Goal: Complete application form

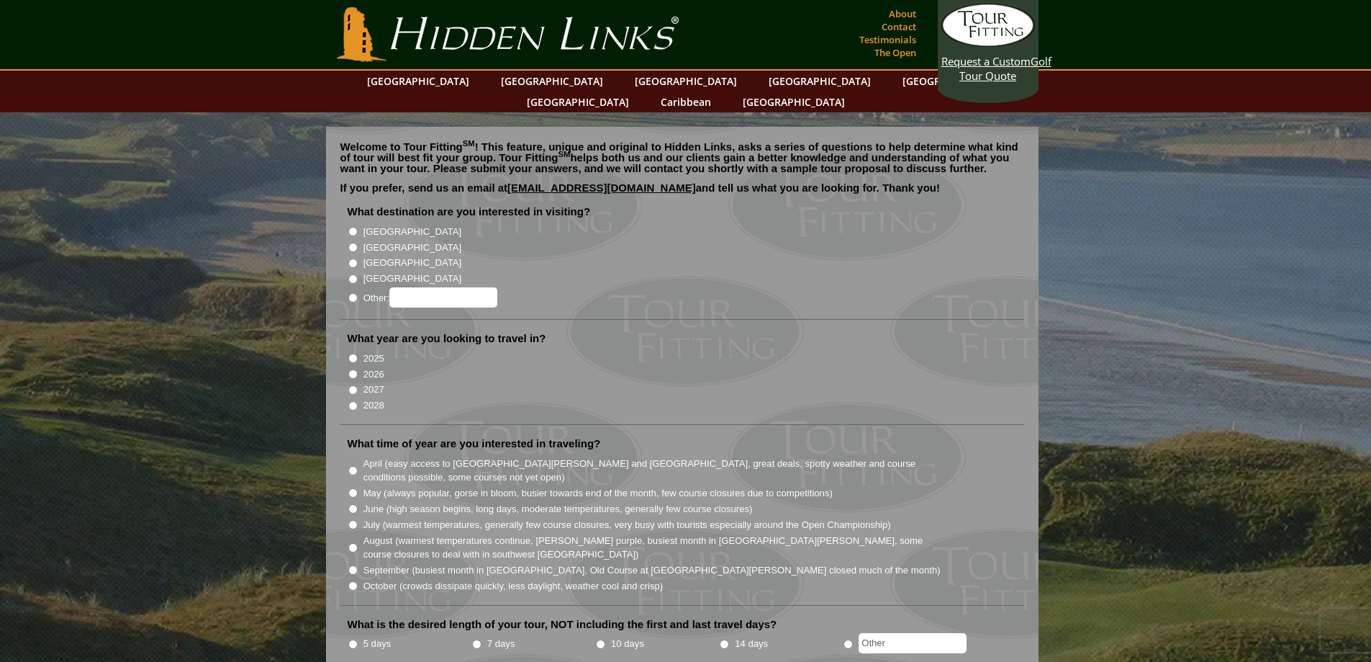
click at [352, 227] on input "[GEOGRAPHIC_DATA]" at bounding box center [352, 231] width 9 height 9
radio input "true"
click at [351, 369] on input "2026" at bounding box center [352, 373] width 9 height 9
radio input "true"
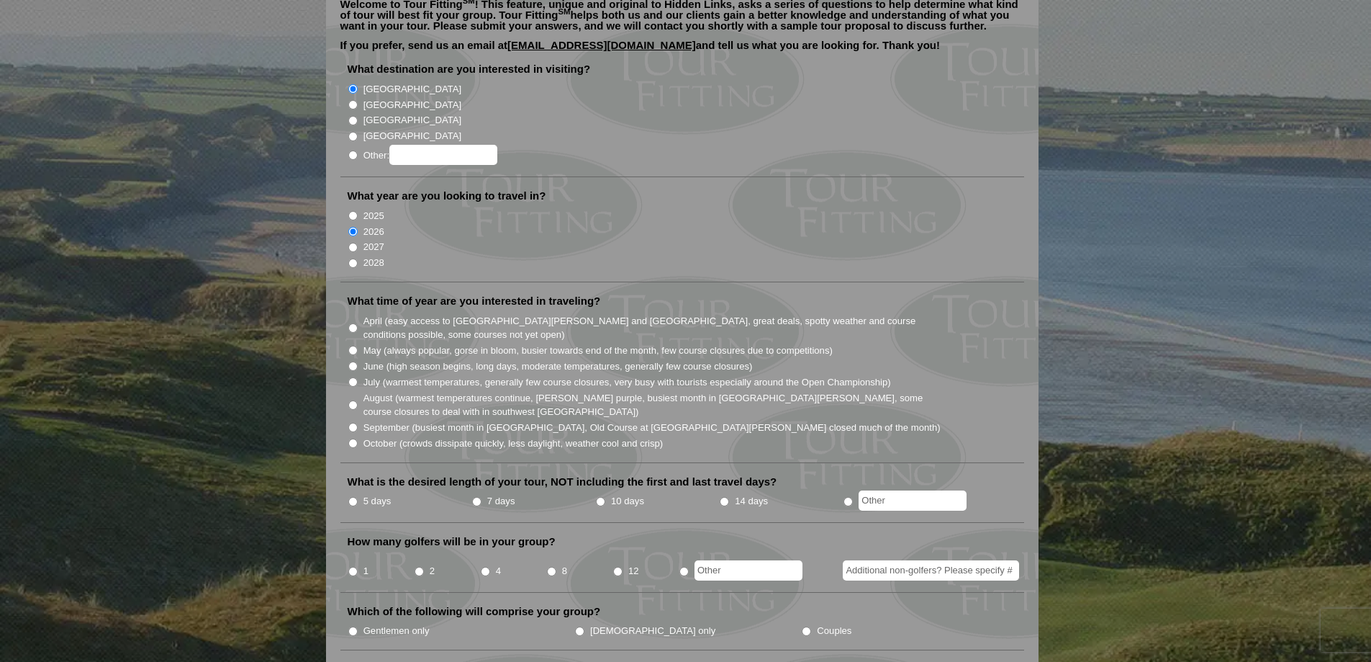
scroll to position [144, 0]
click at [352, 421] on input "September (busiest month in [GEOGRAPHIC_DATA], Old Course at [GEOGRAPHIC_DATA][…" at bounding box center [352, 425] width 9 height 9
radio input "true"
click at [348, 399] on input "August (warmest temperatures continue, [PERSON_NAME] purple, busiest month in […" at bounding box center [352, 403] width 9 height 9
radio input "true"
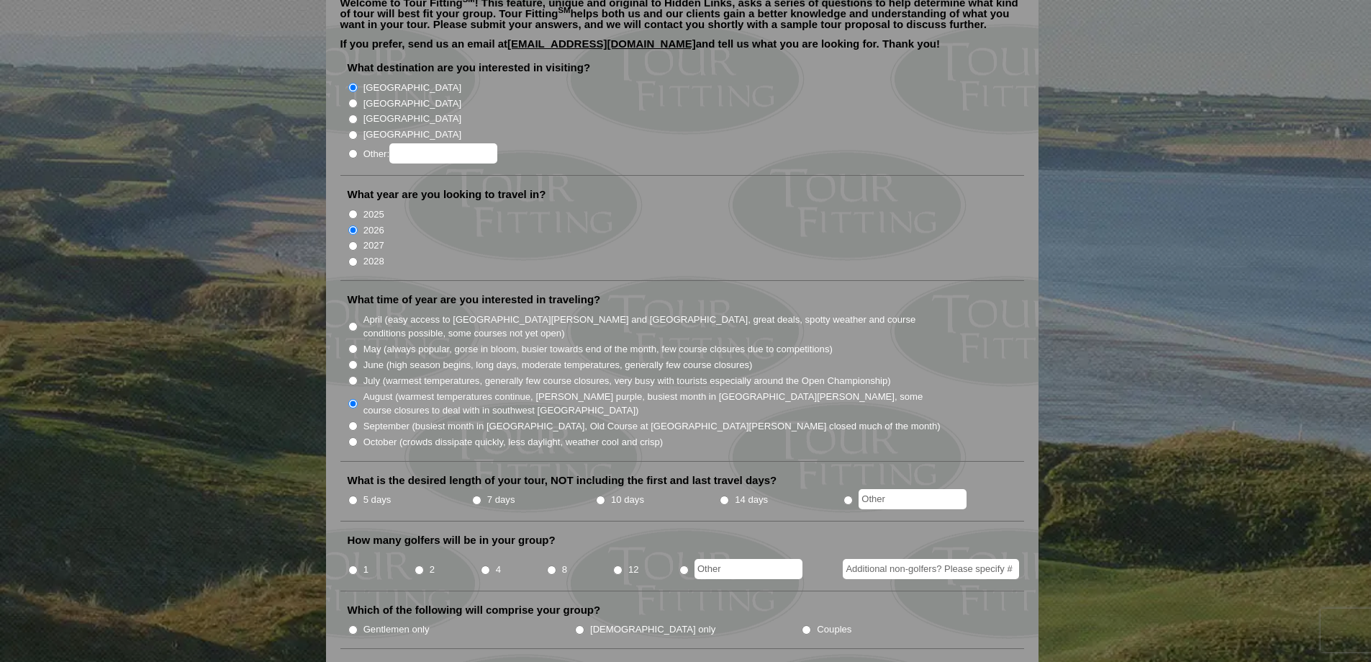
click at [604, 495] on input "10 days" at bounding box center [600, 499] width 9 height 9
radio input "true"
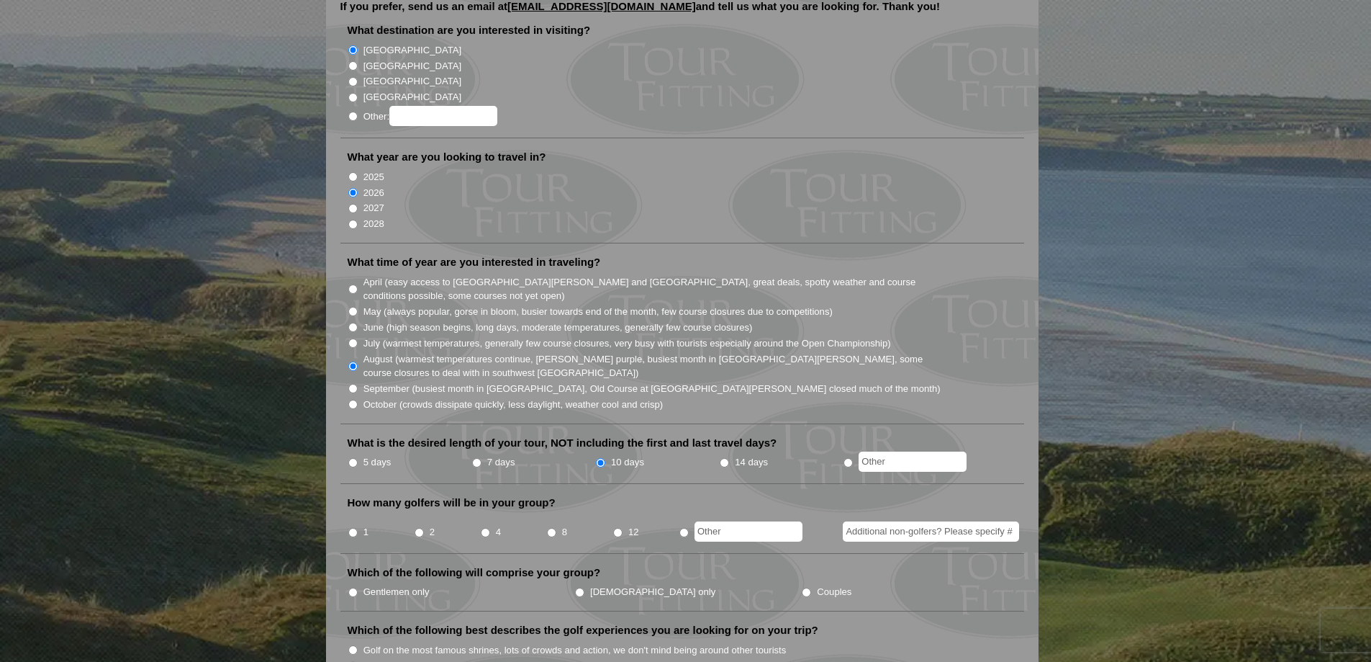
scroll to position [216, 0]
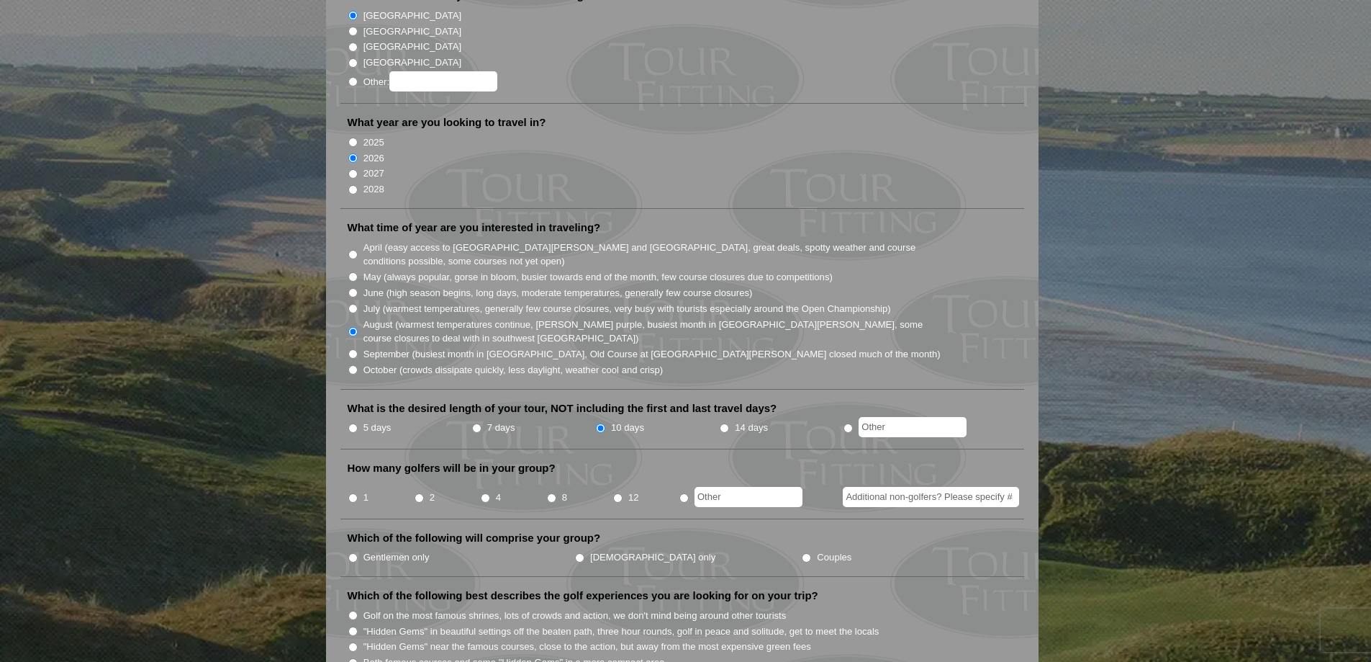
click at [618, 493] on input "12" at bounding box center [617, 497] width 9 height 9
radio input "true"
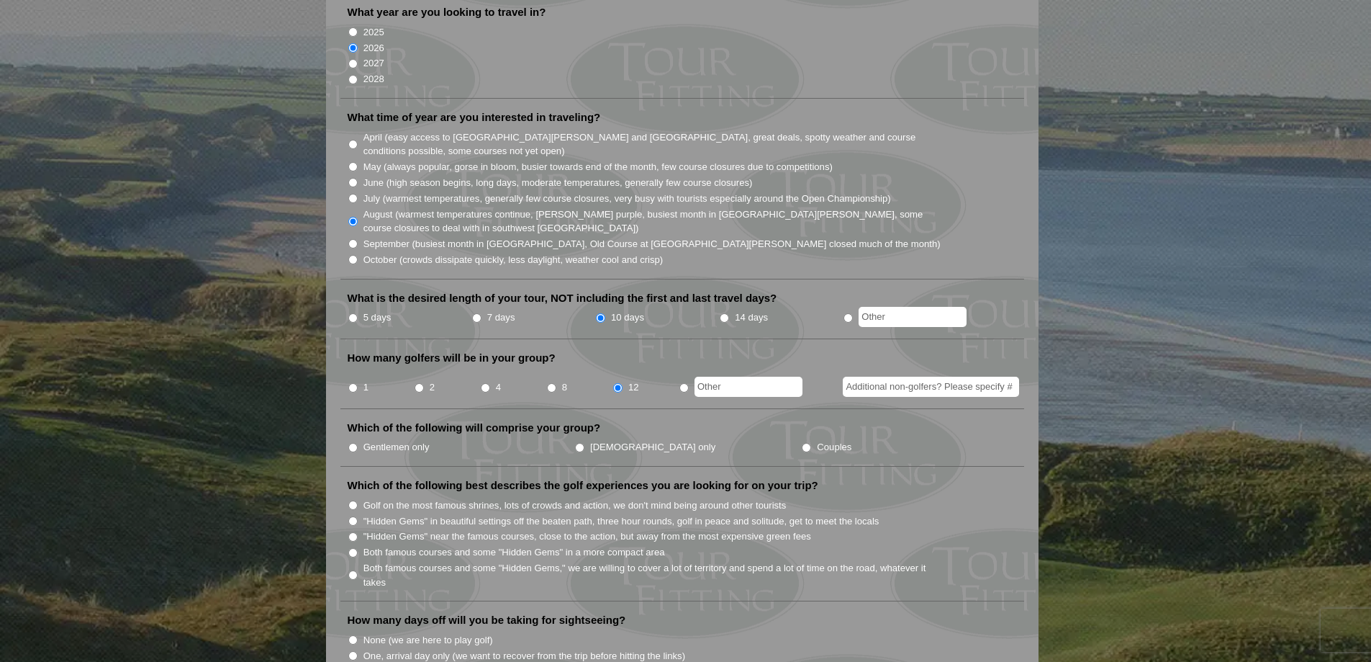
scroll to position [360, 0]
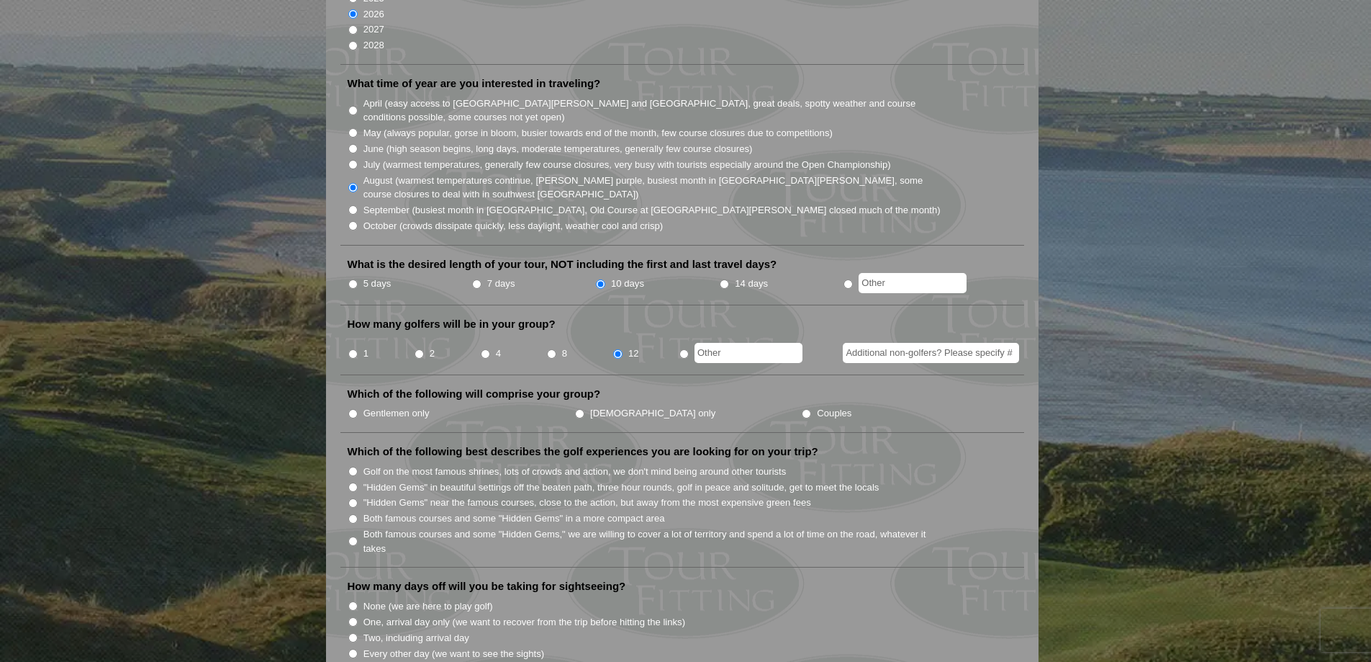
click at [356, 409] on input "Gentlemen only" at bounding box center [352, 413] width 9 height 9
radio input "true"
click at [351, 514] on input "Both famous courses and some "Hidden Gems" in a more compact area" at bounding box center [352, 518] width 9 height 9
radio input "true"
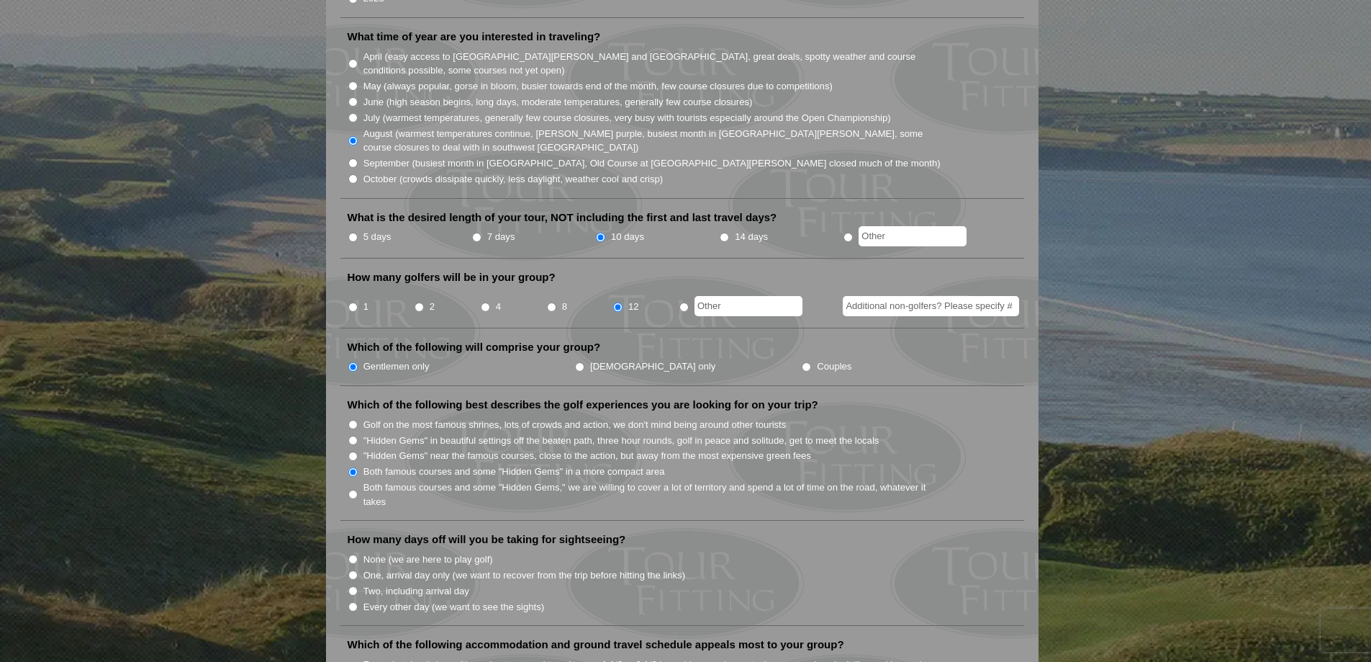
scroll to position [432, 0]
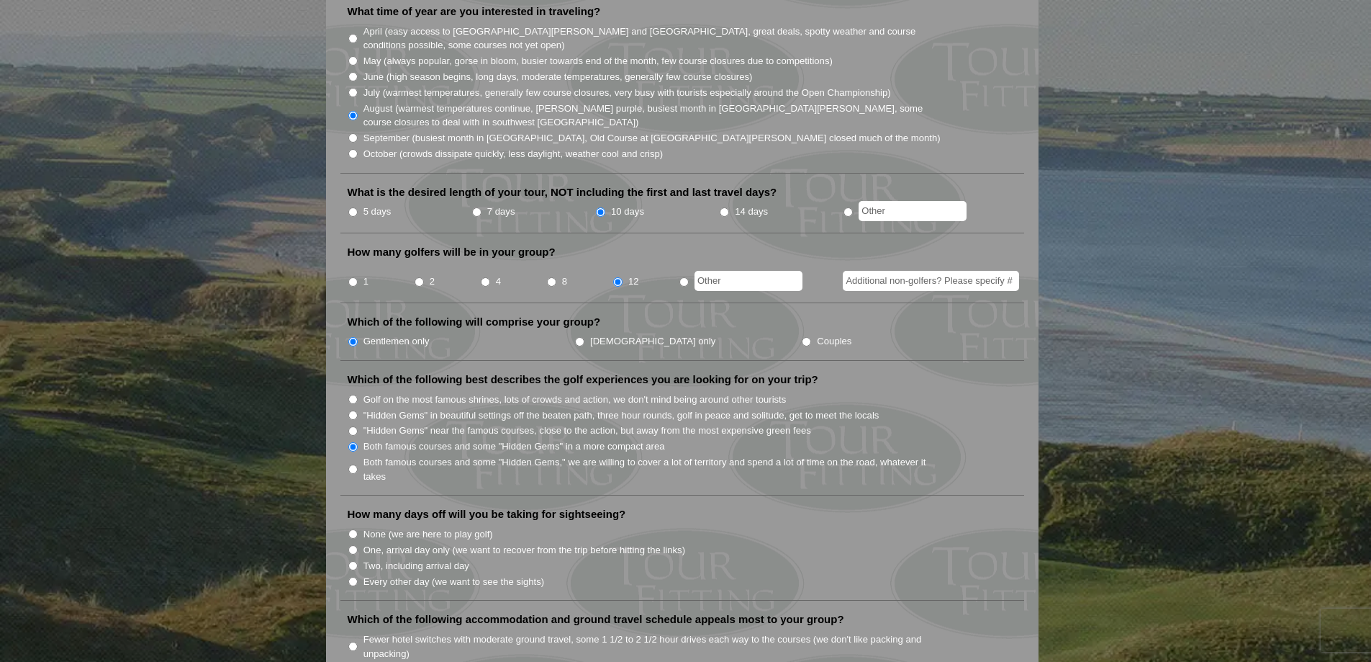
click at [353, 545] on input "One, arrival day only (we want to recover from the trip before hitting the link…" at bounding box center [352, 549] width 9 height 9
radio input "true"
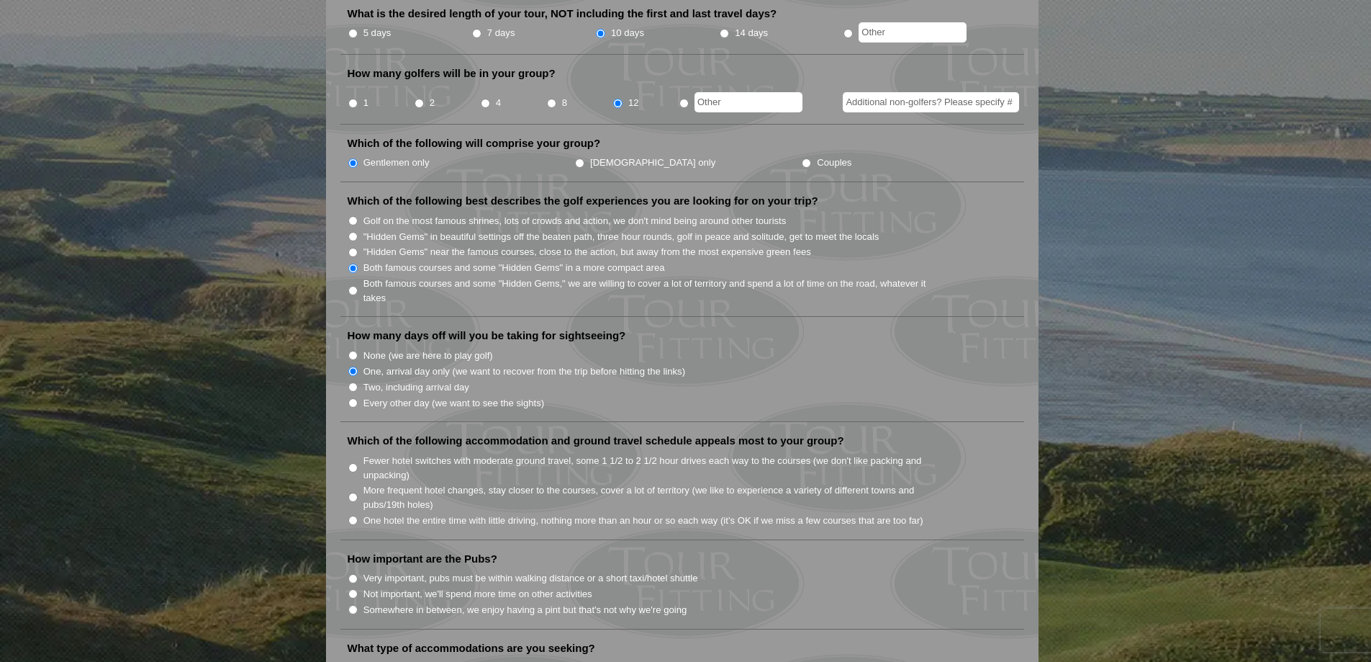
scroll to position [648, 0]
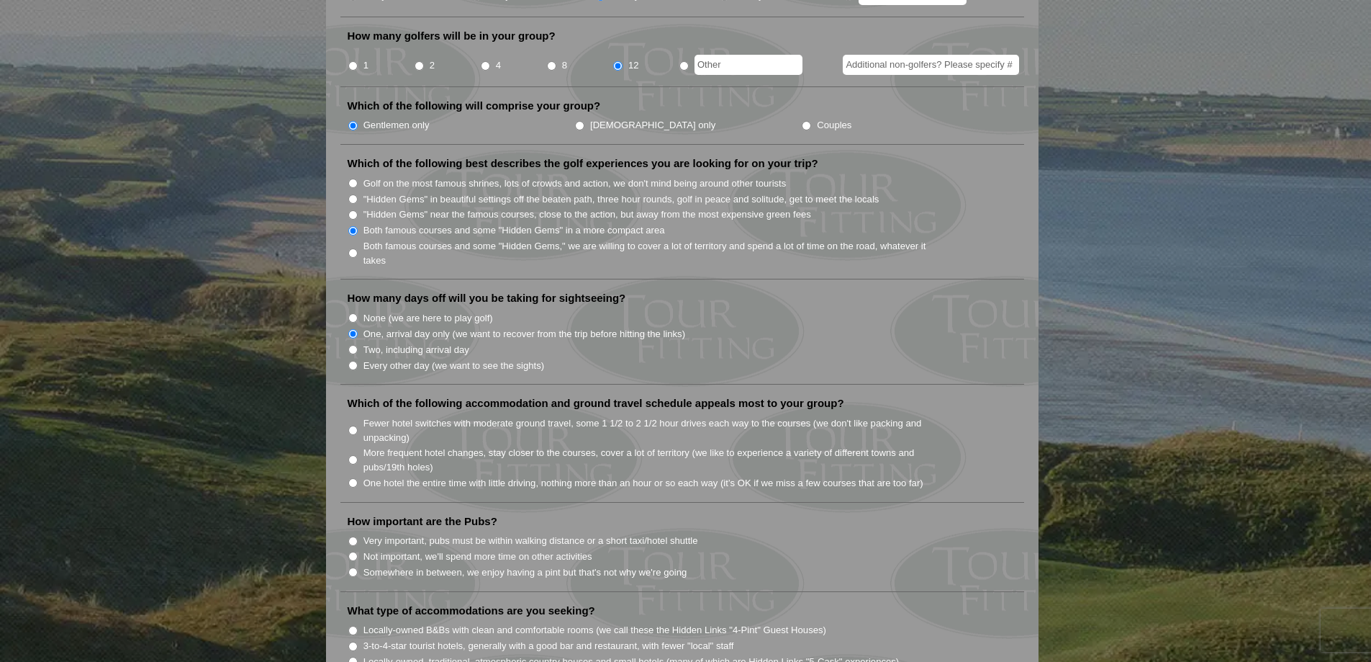
click at [351, 455] on input "More frequent hotel changes, stay closer to the courses, cover a lot of territo…" at bounding box center [352, 459] width 9 height 9
radio input "true"
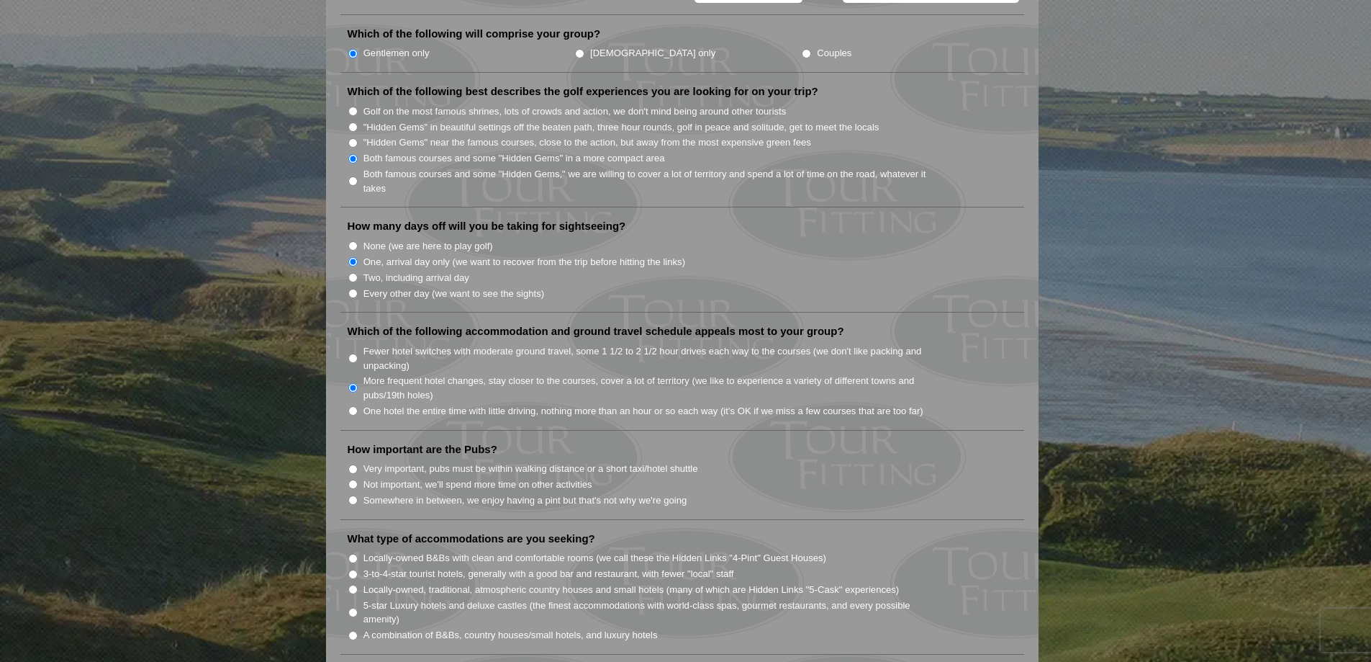
click at [351, 464] on input "Very important, pubs must be within walking distance or a short taxi/hotel shut…" at bounding box center [352, 468] width 9 height 9
radio input "true"
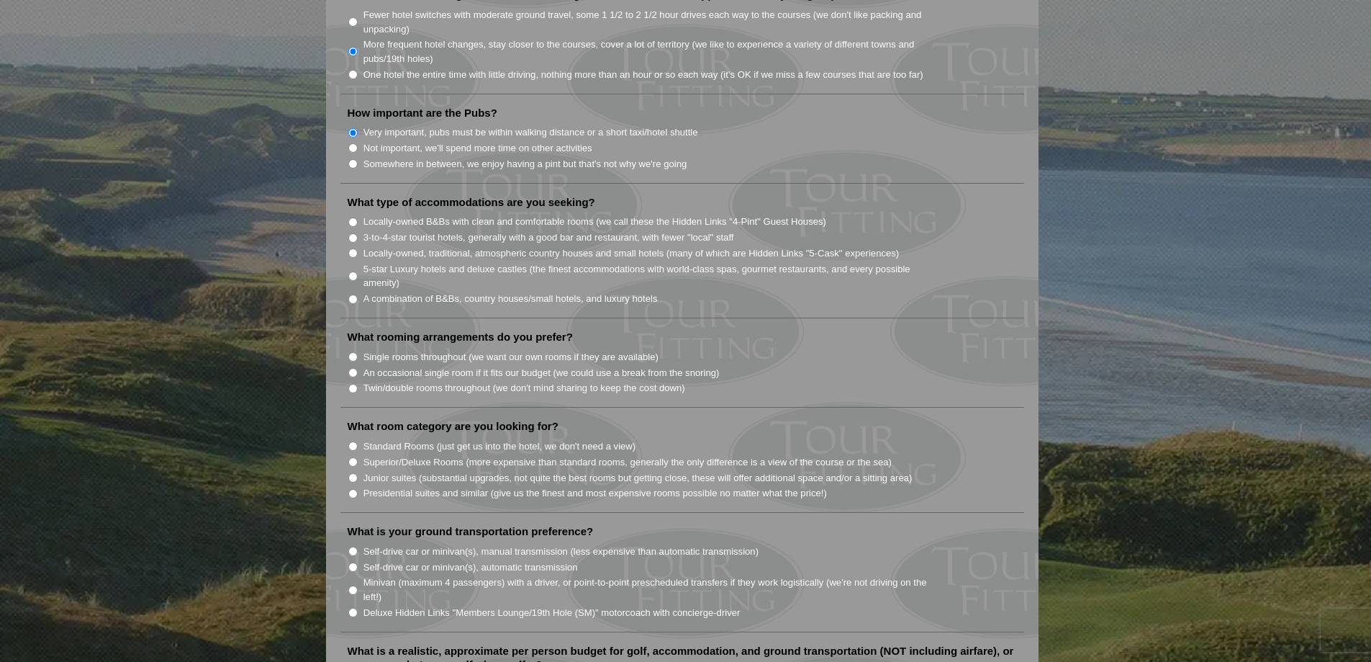
scroll to position [1080, 0]
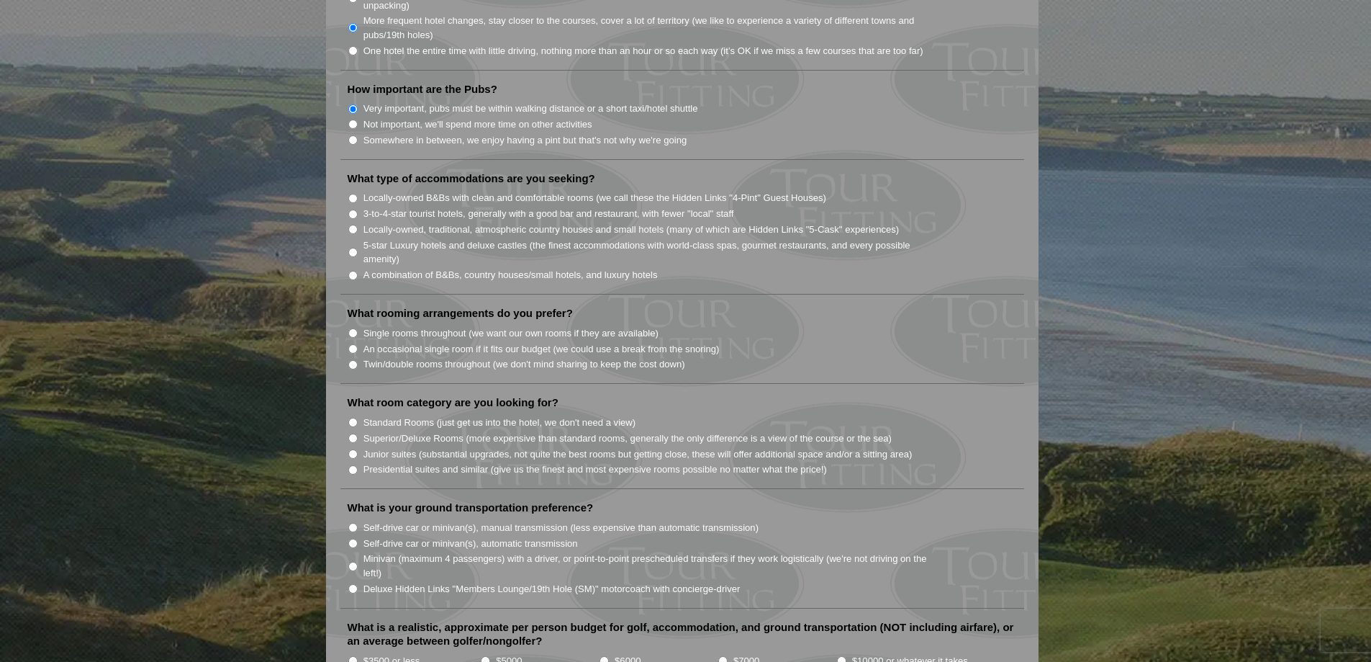
click at [354, 225] on input "Locally-owned, traditional, atmospheric country houses and small hotels (many o…" at bounding box center [352, 229] width 9 height 9
radio input "true"
click at [353, 194] on input "Locally-owned B&Bs with clean and comfortable rooms (we call these the Hidden L…" at bounding box center [352, 198] width 9 height 9
radio input "true"
click at [353, 360] on input "Twin/double rooms throughout (we don't mind sharing to keep the cost down)" at bounding box center [352, 364] width 9 height 9
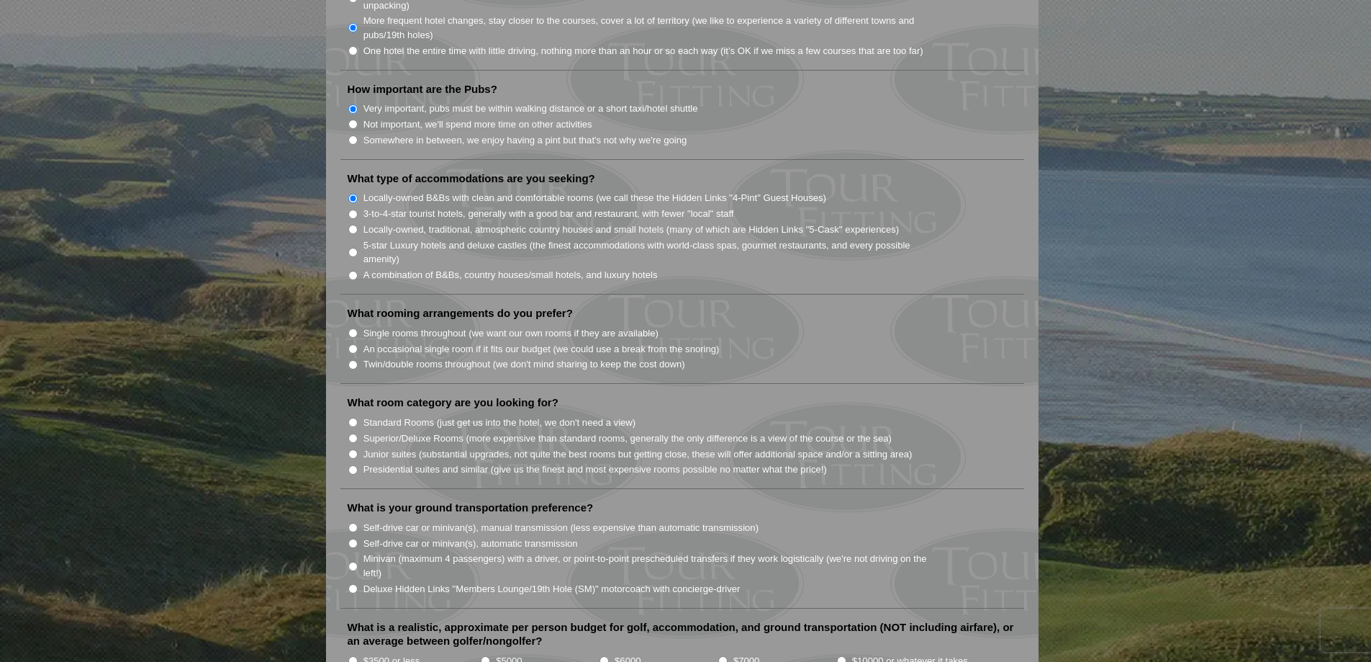
radio input "true"
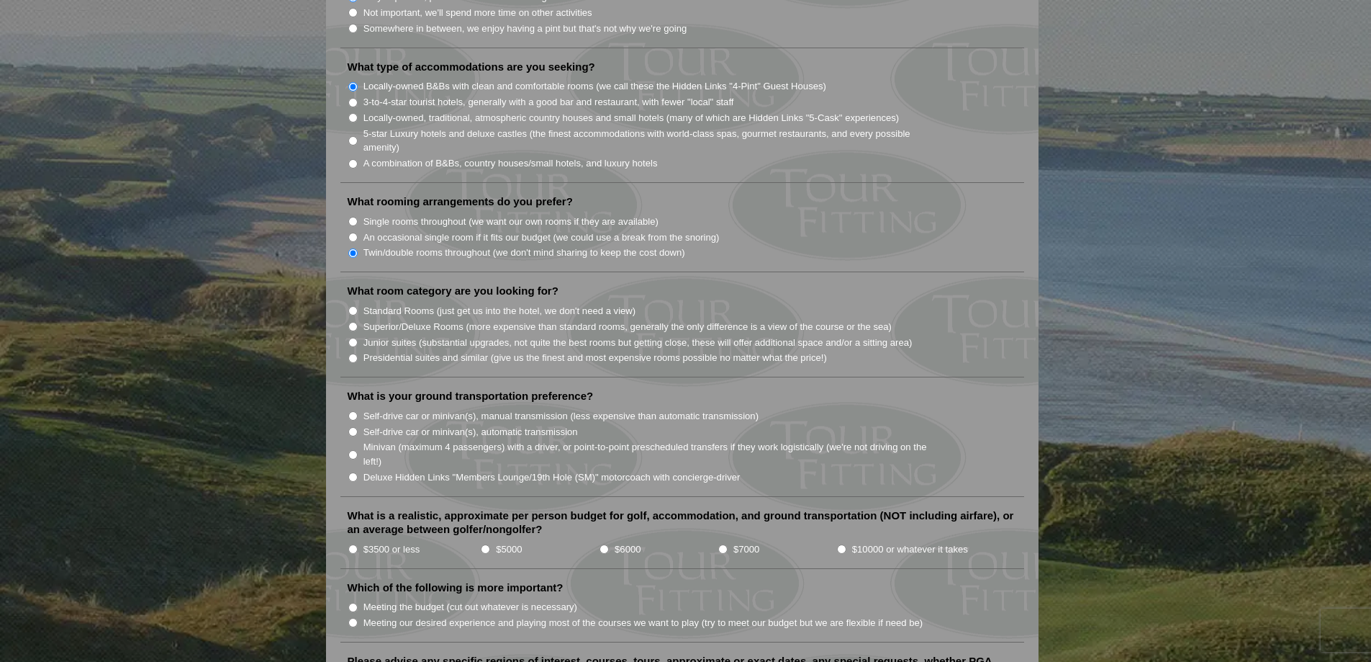
scroll to position [1224, 0]
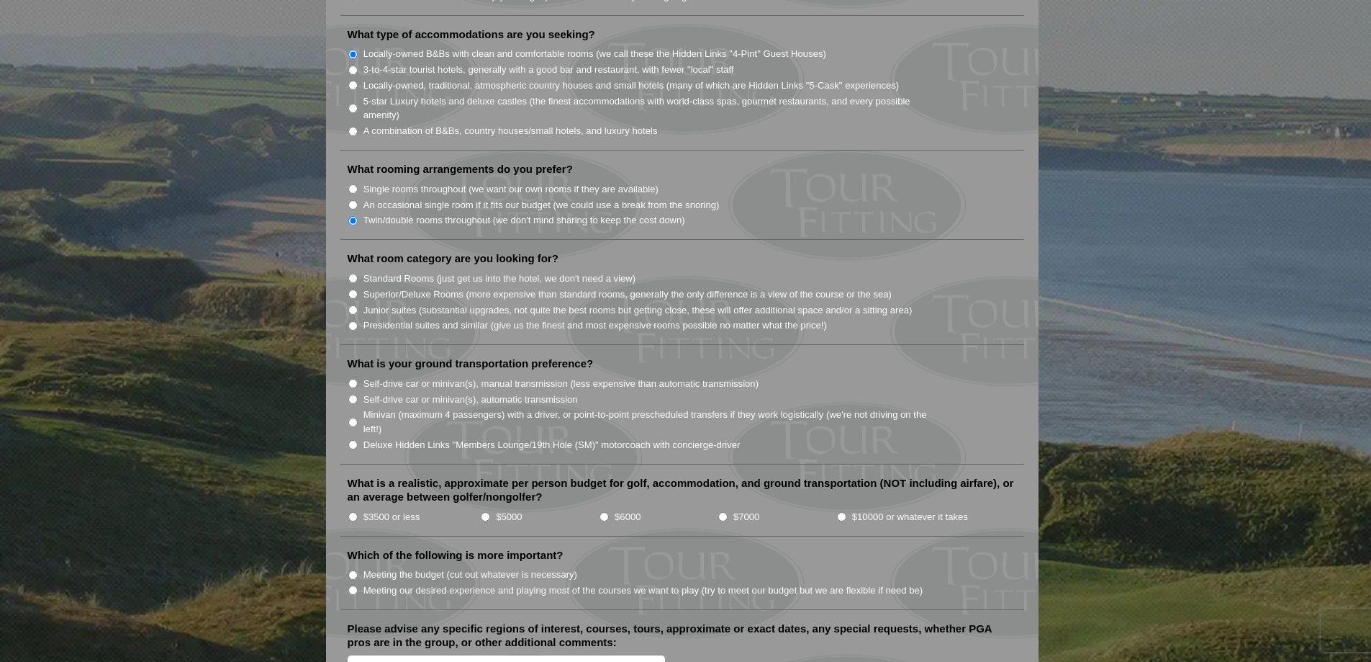
drag, startPoint x: 353, startPoint y: 271, endPoint x: 360, endPoint y: 279, distance: 9.7
click at [353, 289] on input "Superior/Deluxe Rooms (more expensive than standard rooms, generally the only d…" at bounding box center [352, 293] width 9 height 9
radio input "true"
click at [353, 418] on input "Minivan (maximum 4 passengers) with a driver, or point-to-point prescheduled tr…" at bounding box center [352, 422] width 9 height 9
radio input "true"
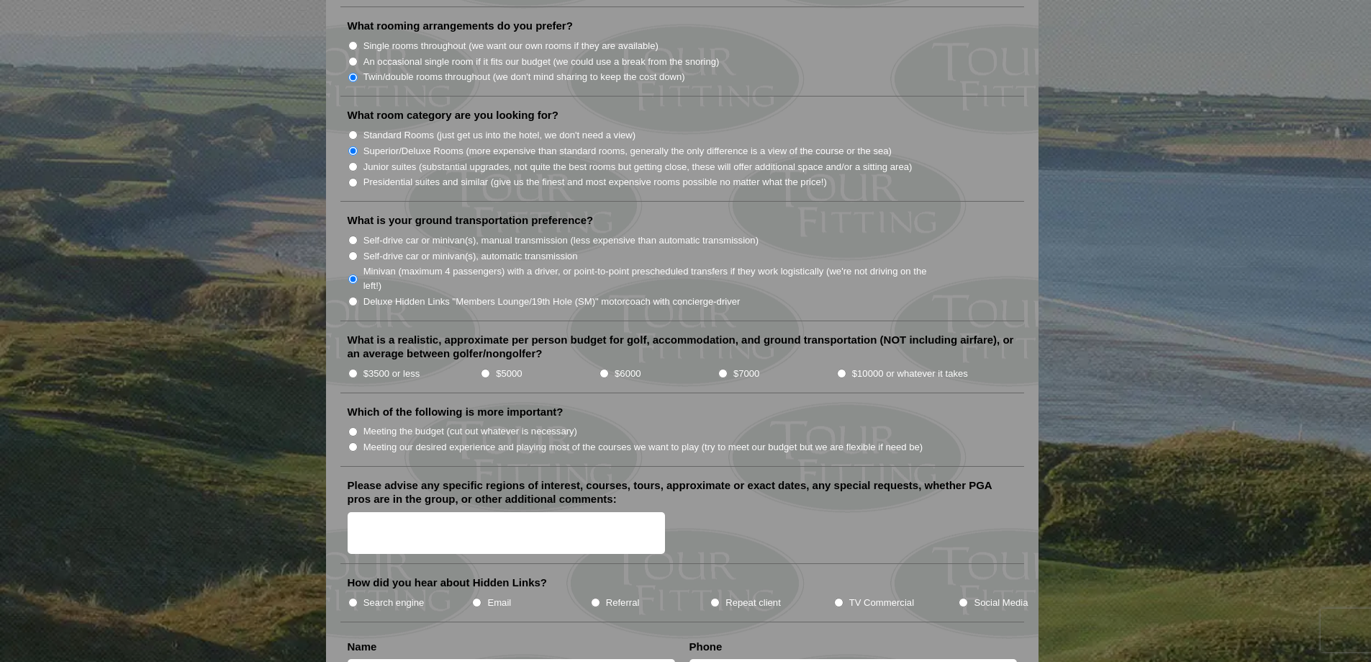
scroll to position [1368, 0]
click at [485, 368] on input "$5000" at bounding box center [485, 372] width 9 height 9
radio input "true"
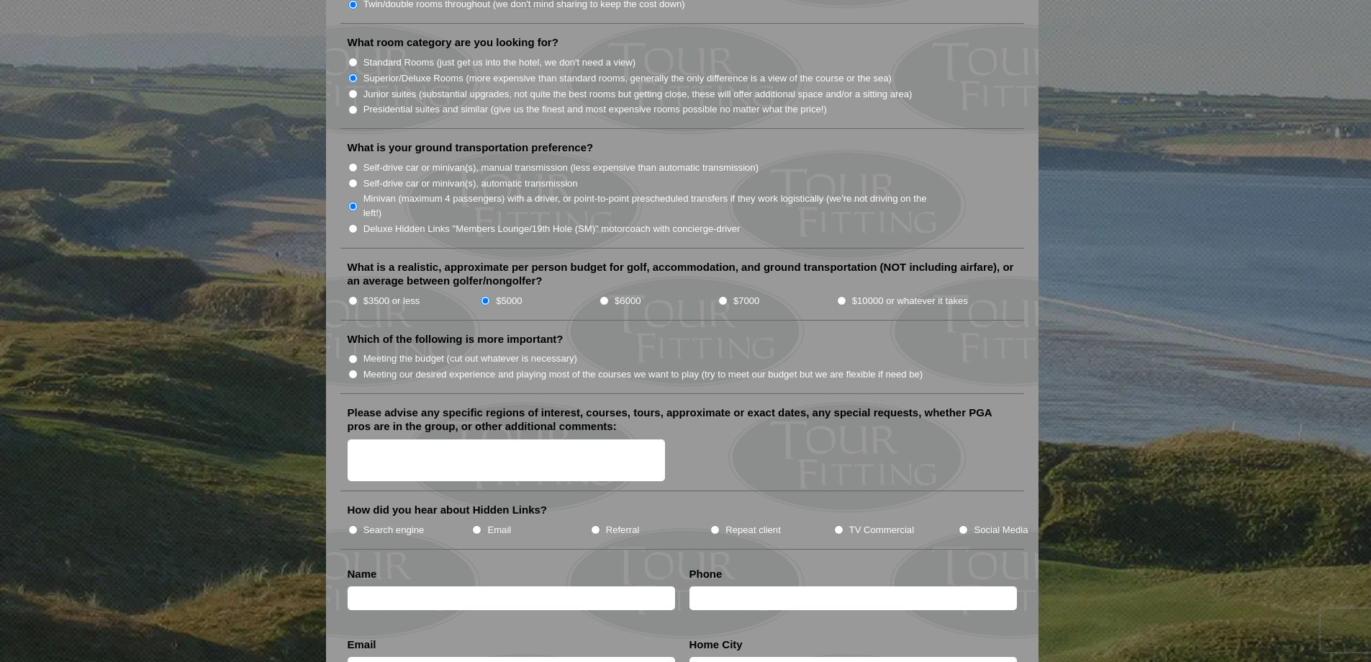
click at [349, 369] on input "Meeting our desired experience and playing most of the courses we want to play …" at bounding box center [352, 373] width 9 height 9
radio input "true"
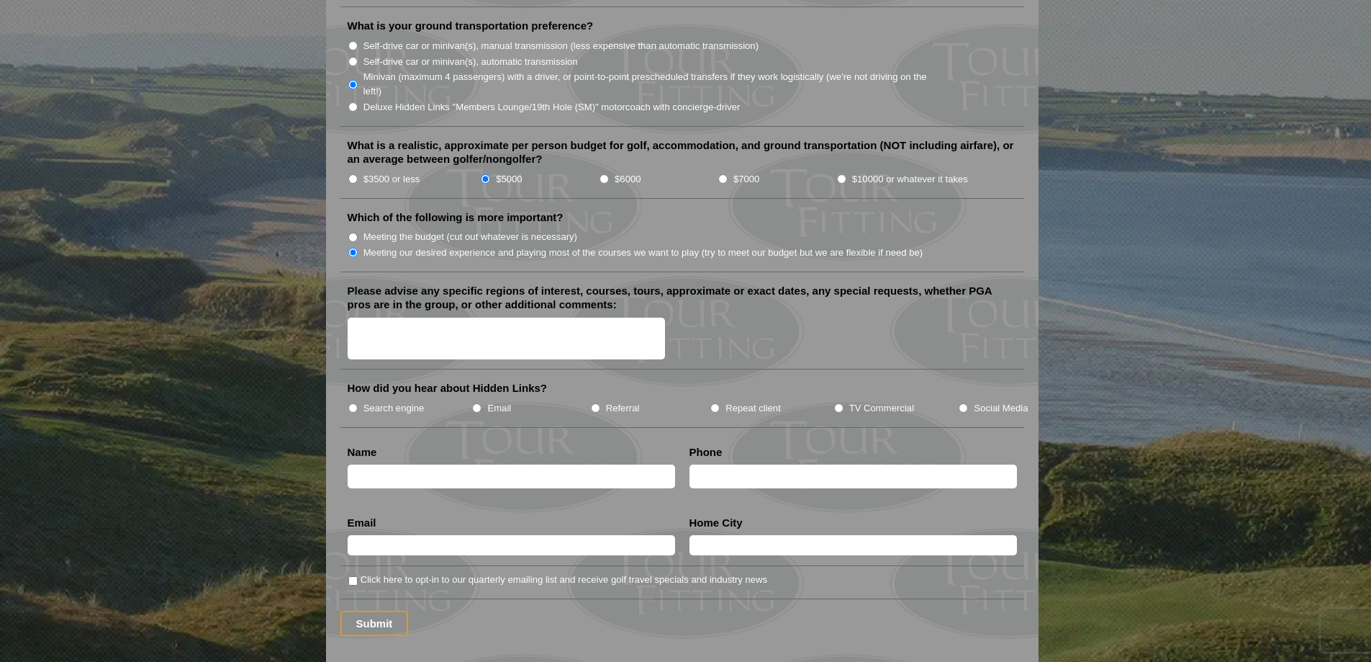
scroll to position [1584, 0]
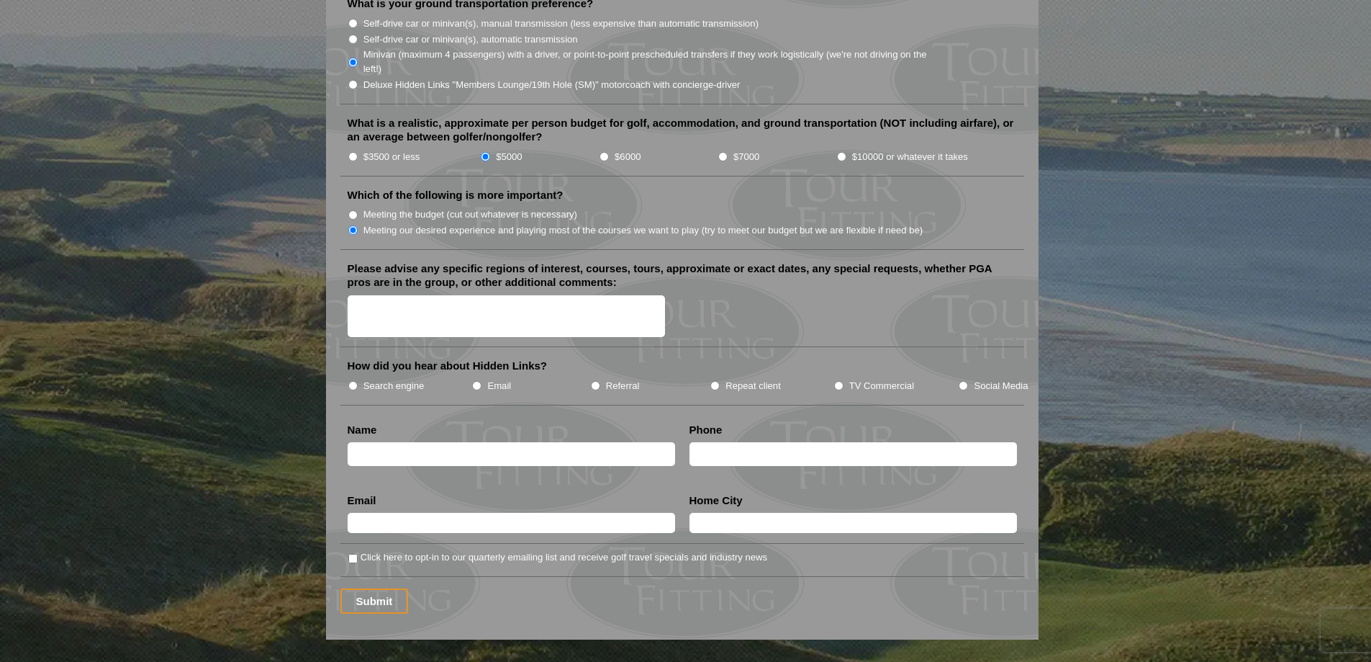
click at [963, 381] on input "Social Media" at bounding box center [963, 385] width 9 height 9
radio input "true"
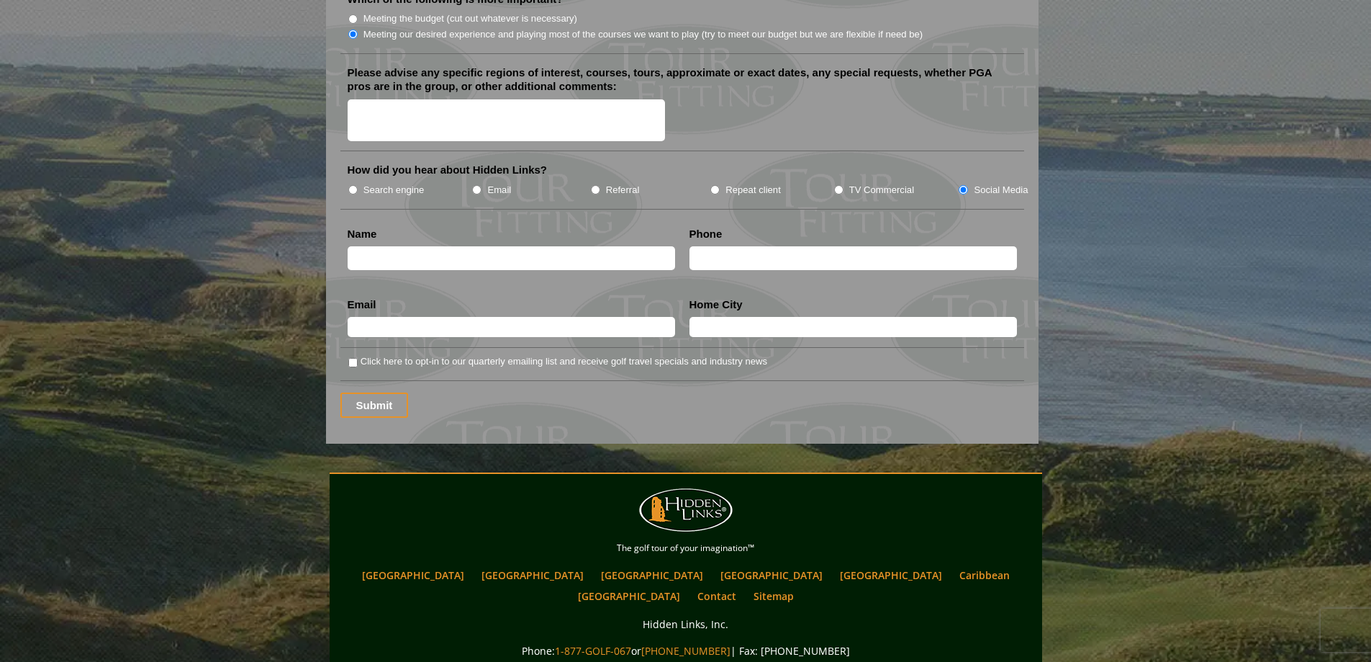
scroll to position [1800, 0]
